Goal: Obtain resource: Download file/media

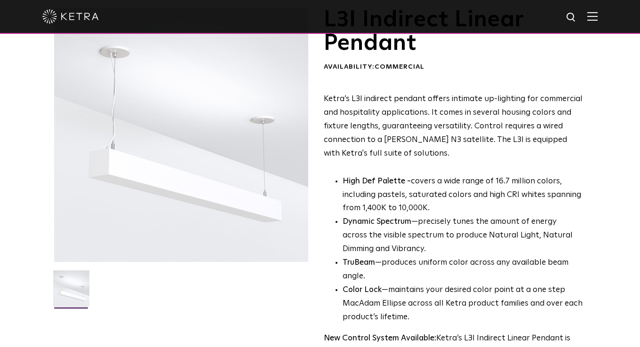
scroll to position [62, 0]
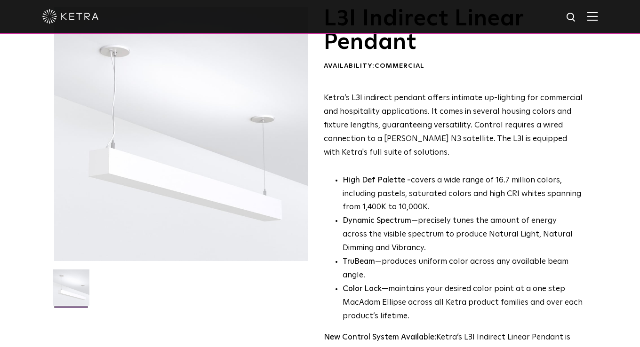
click at [597, 11] on div at bounding box center [319, 16] width 555 height 33
click at [597, 21] on img at bounding box center [592, 16] width 10 height 9
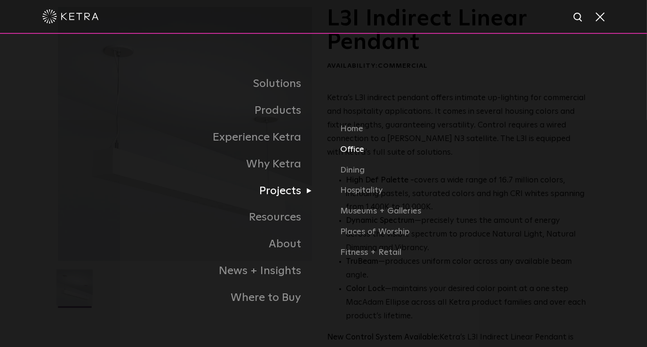
click at [354, 150] on link "Office" at bounding box center [464, 153] width 249 height 21
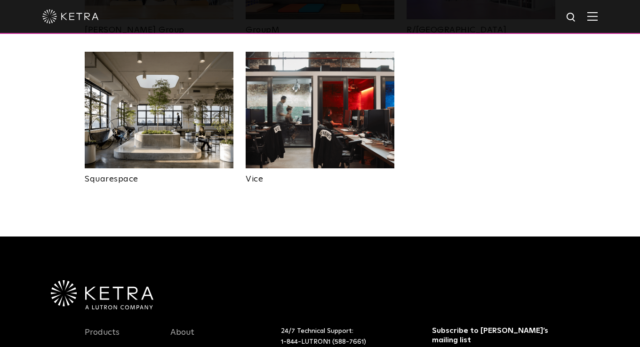
scroll to position [674, 0]
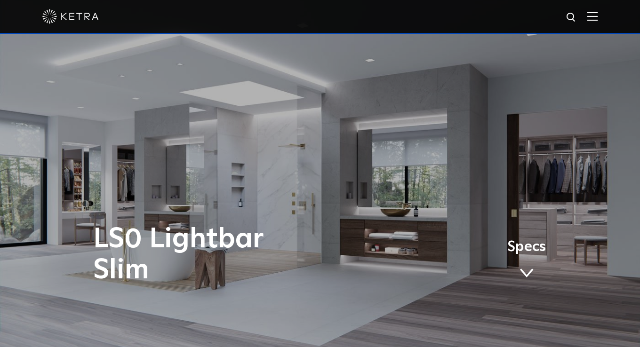
click at [512, 267] on link "Specs" at bounding box center [526, 263] width 39 height 37
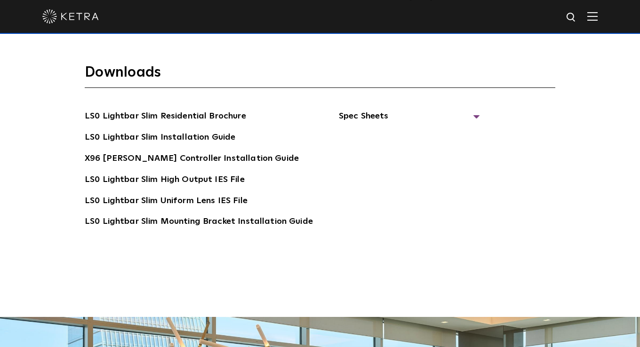
scroll to position [1727, 0]
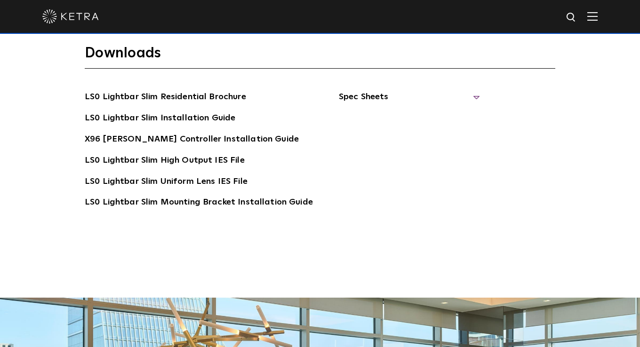
click at [342, 90] on span "Spec Sheets" at bounding box center [409, 100] width 141 height 21
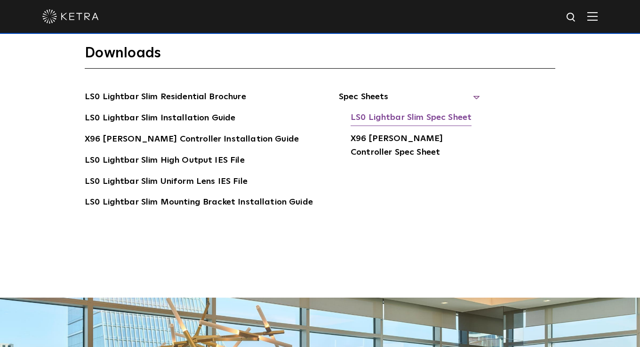
click at [361, 111] on link "LS0 Lightbar Slim Spec Sheet" at bounding box center [410, 118] width 121 height 15
